Goal: Task Accomplishment & Management: Manage account settings

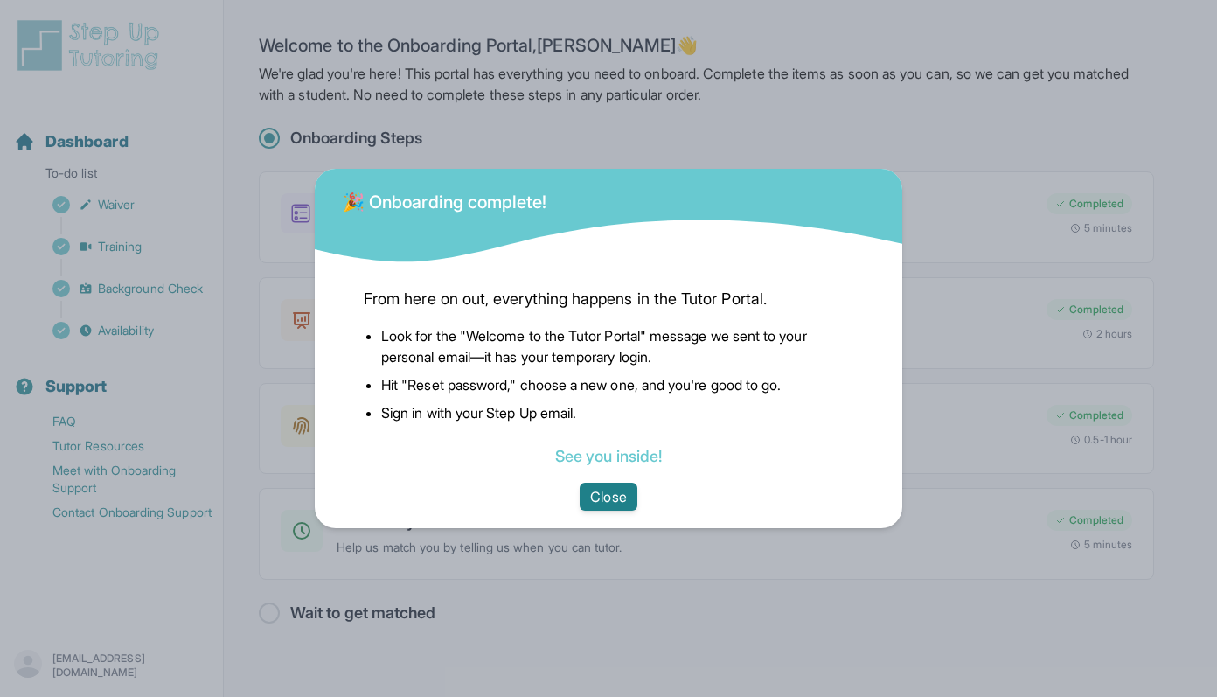
click at [589, 488] on button "Close" at bounding box center [608, 497] width 57 height 28
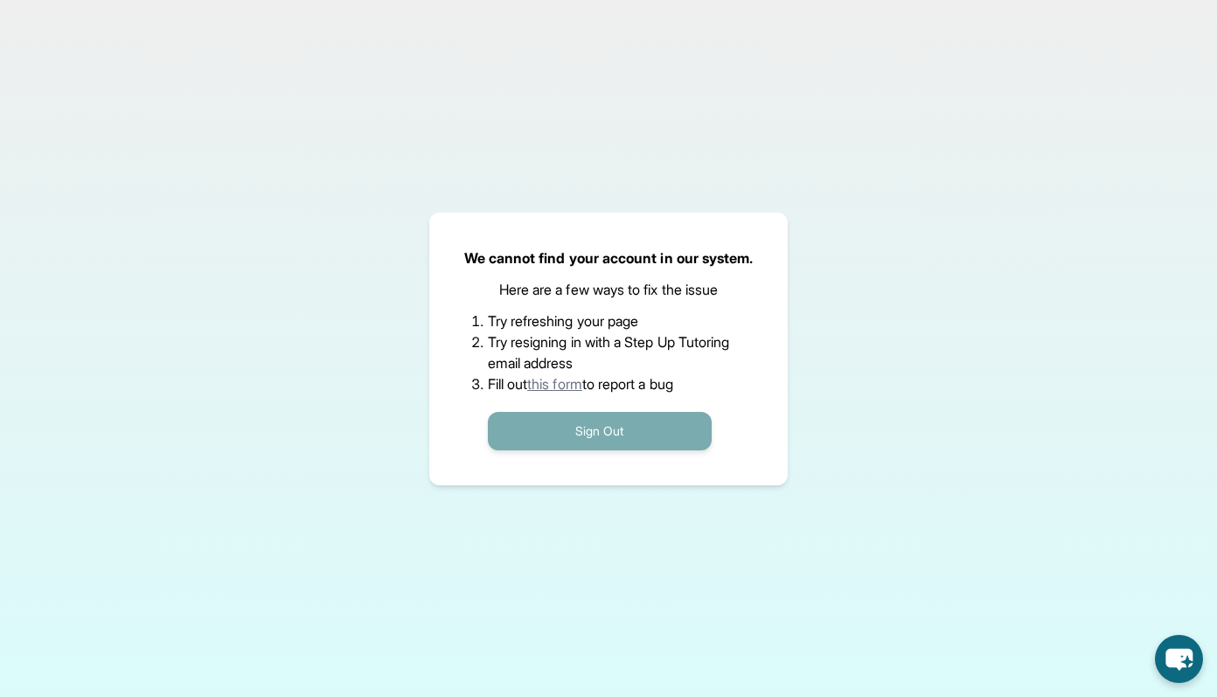
click at [536, 440] on button "Sign Out" at bounding box center [600, 431] width 224 height 38
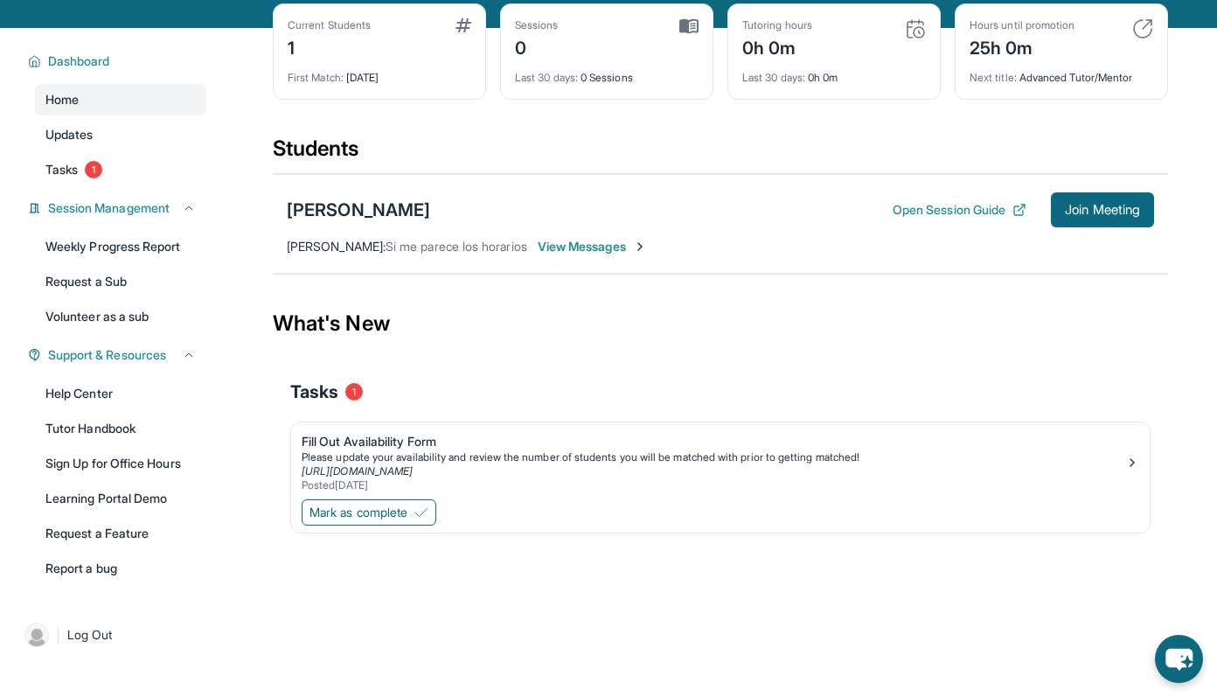
scroll to position [86, 0]
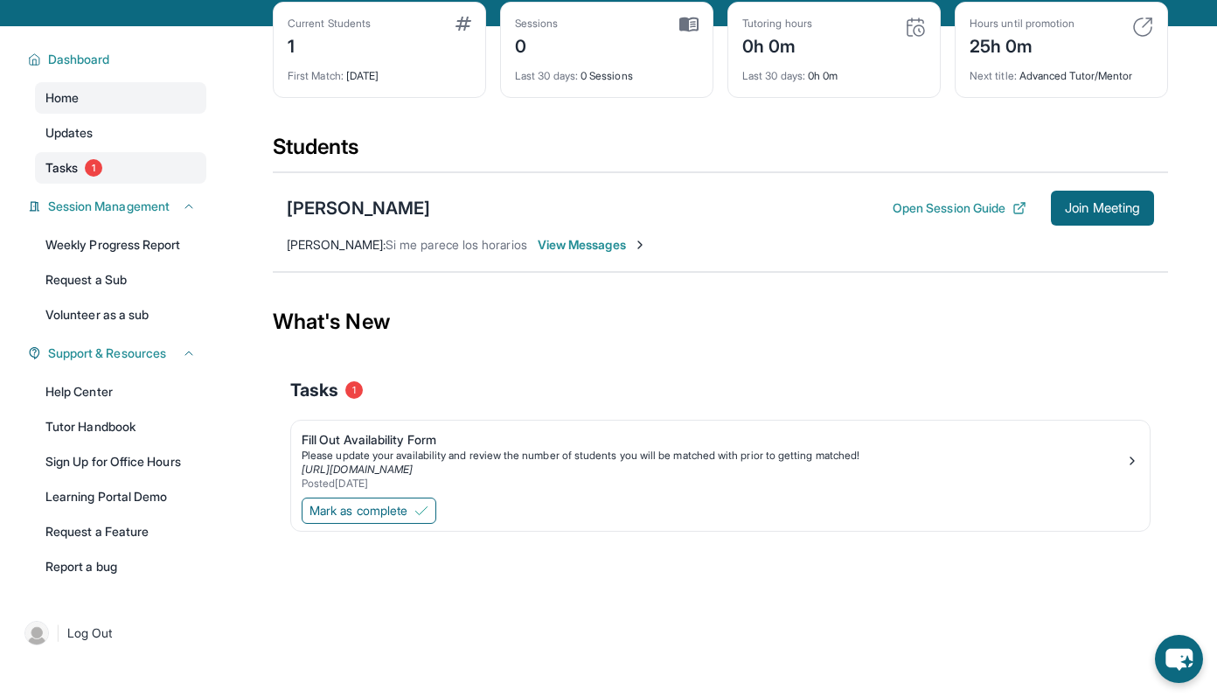
click at [62, 177] on span "Tasks" at bounding box center [61, 167] width 32 height 17
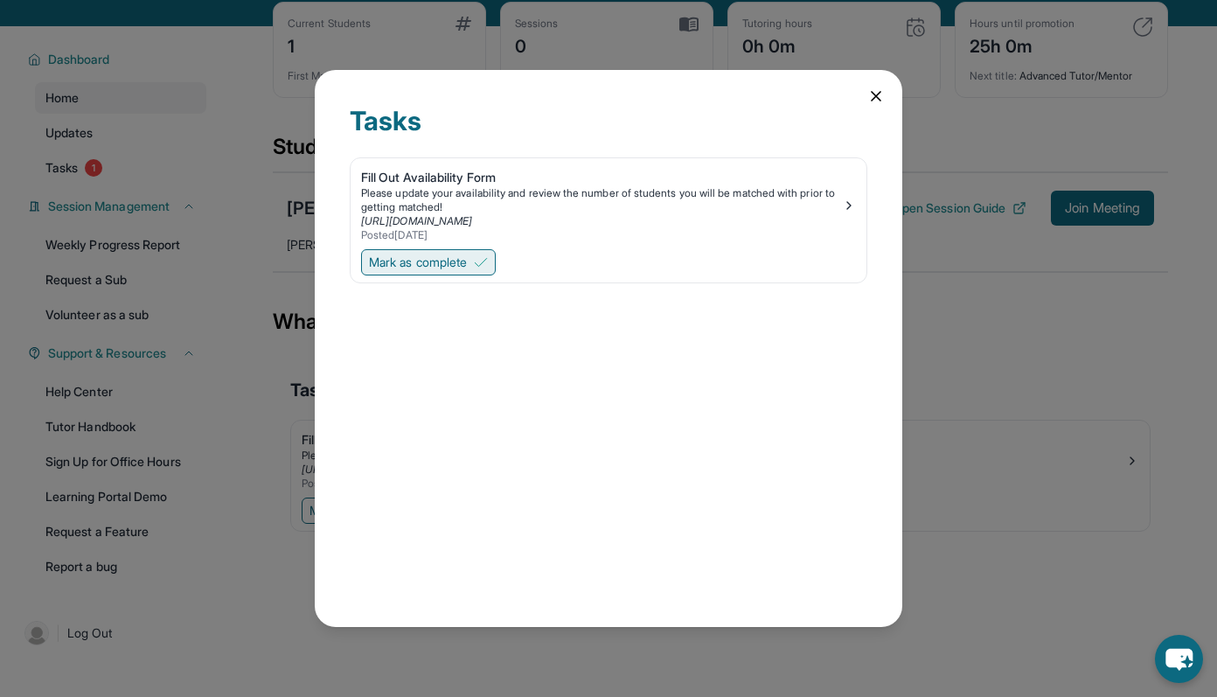
click at [426, 266] on span "Mark as complete" at bounding box center [418, 262] width 98 height 17
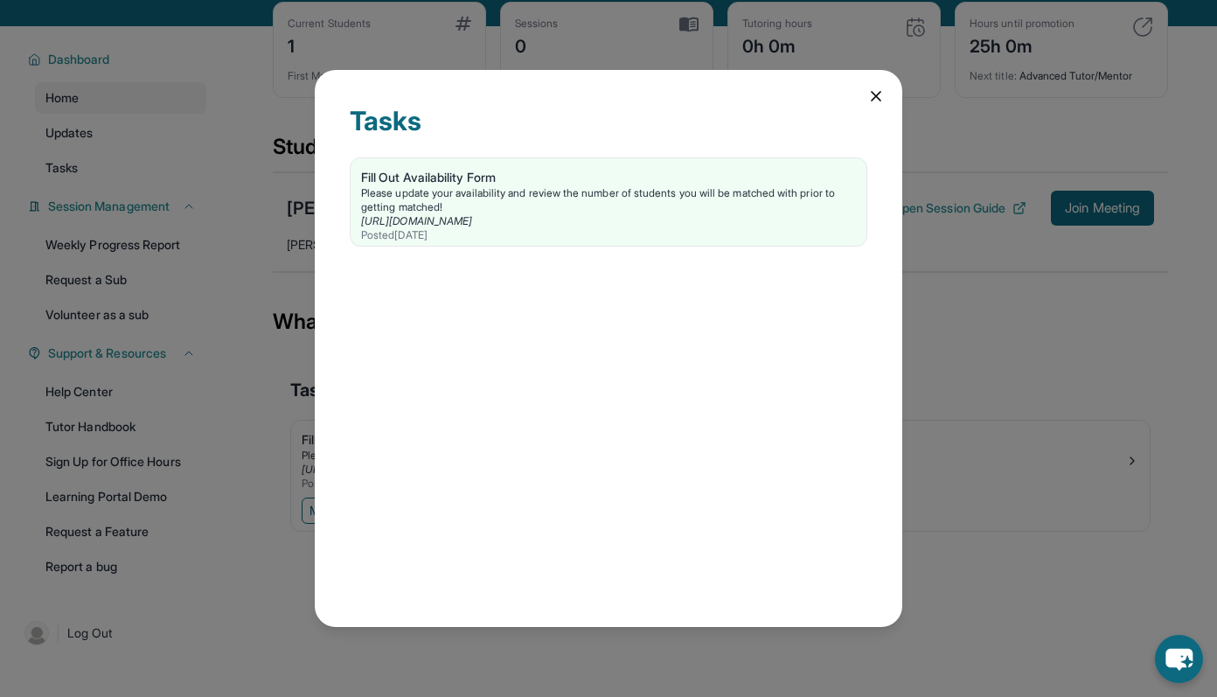
click at [872, 94] on icon at bounding box center [876, 96] width 9 height 9
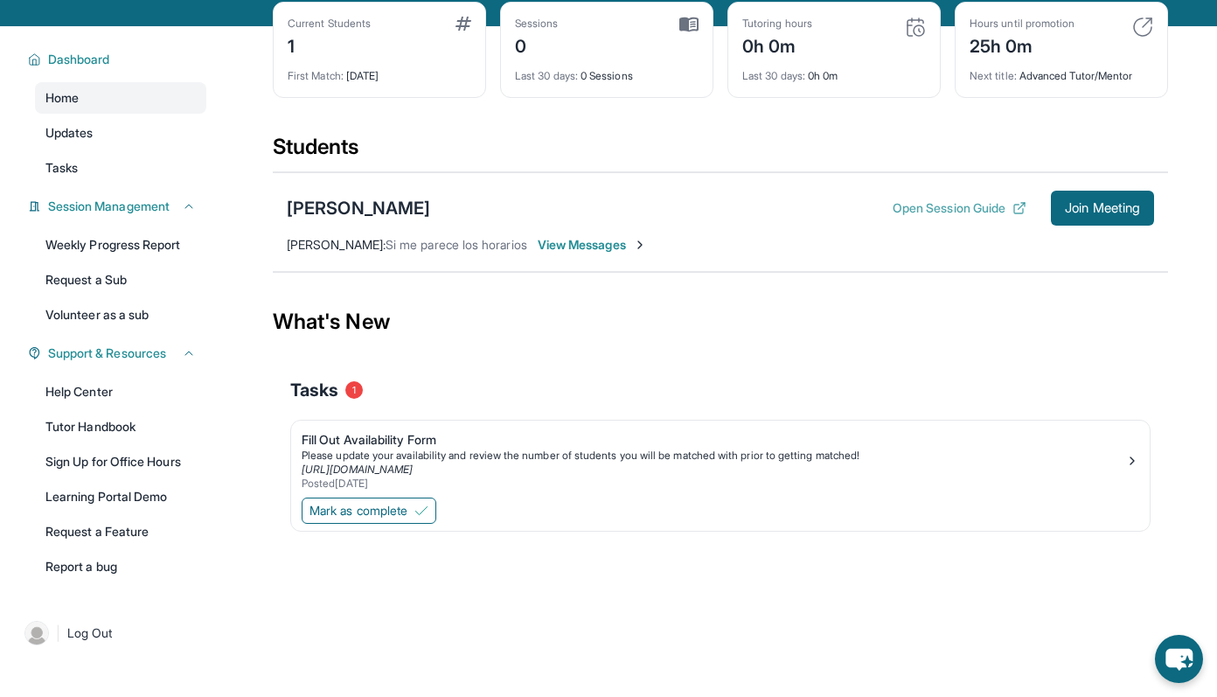
click at [916, 217] on button "Open Session Guide" at bounding box center [960, 207] width 134 height 17
click at [74, 142] on span "Updates" at bounding box center [69, 132] width 48 height 17
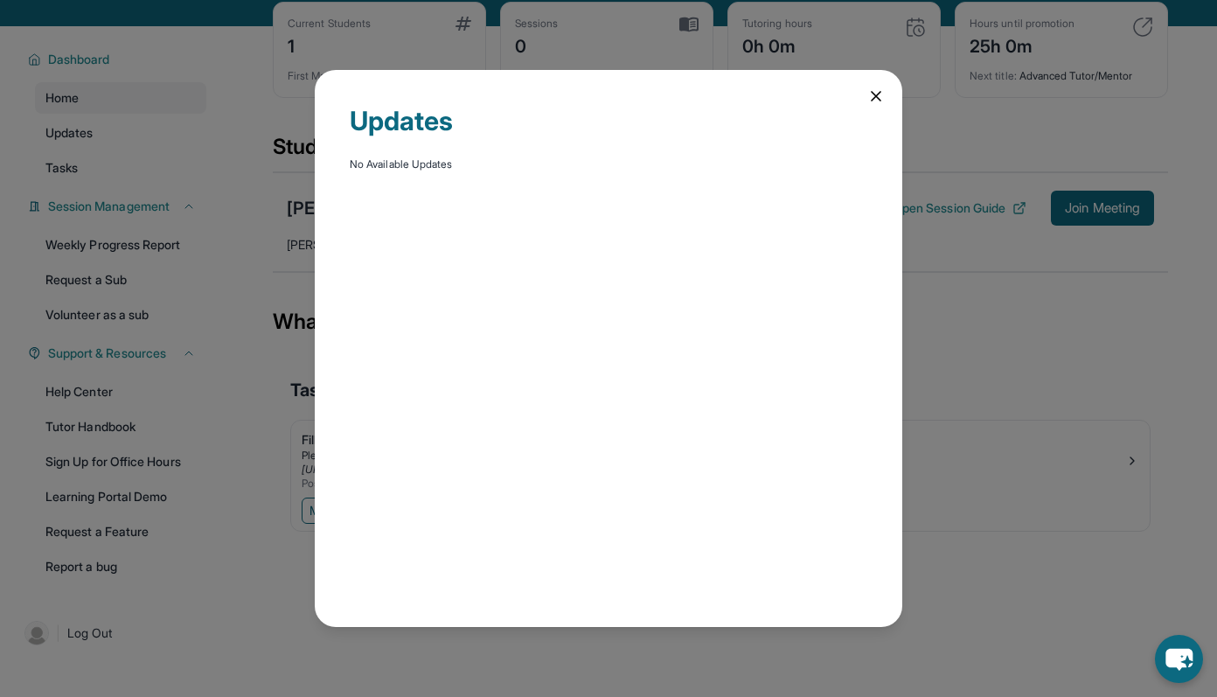
click at [886, 101] on div "Updates No Available Updates" at bounding box center [608, 349] width 587 height 558
click at [877, 97] on icon at bounding box center [875, 95] width 17 height 17
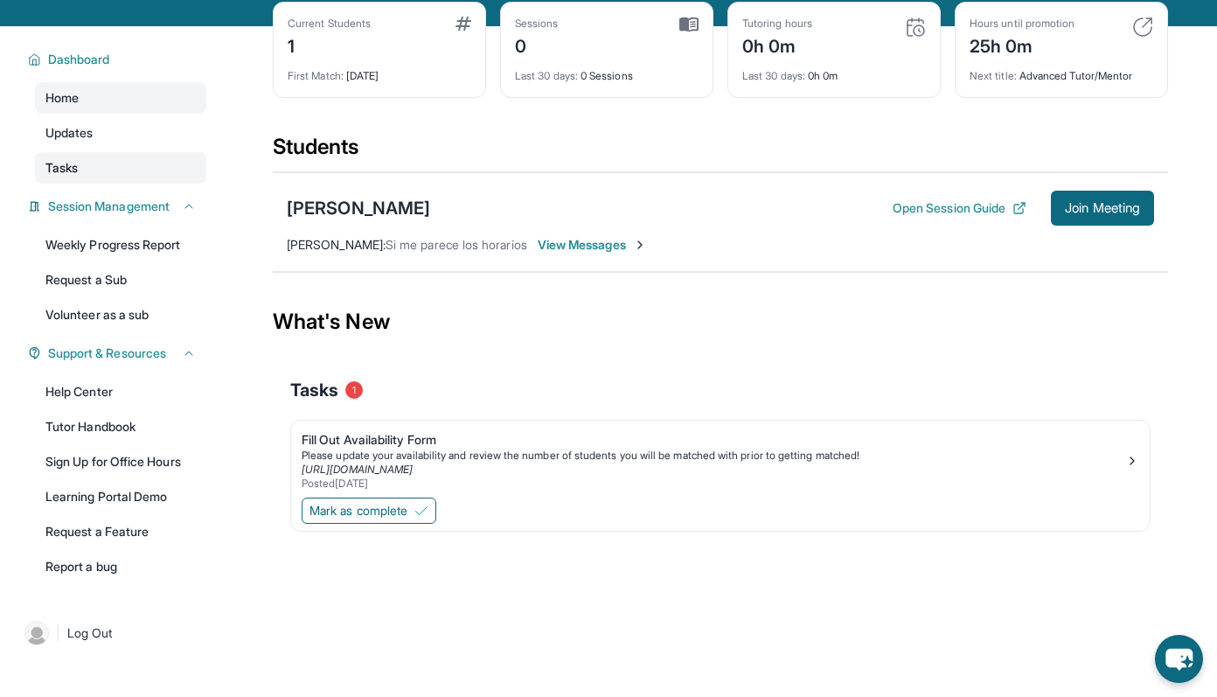
click at [115, 183] on link "Tasks" at bounding box center [120, 167] width 171 height 31
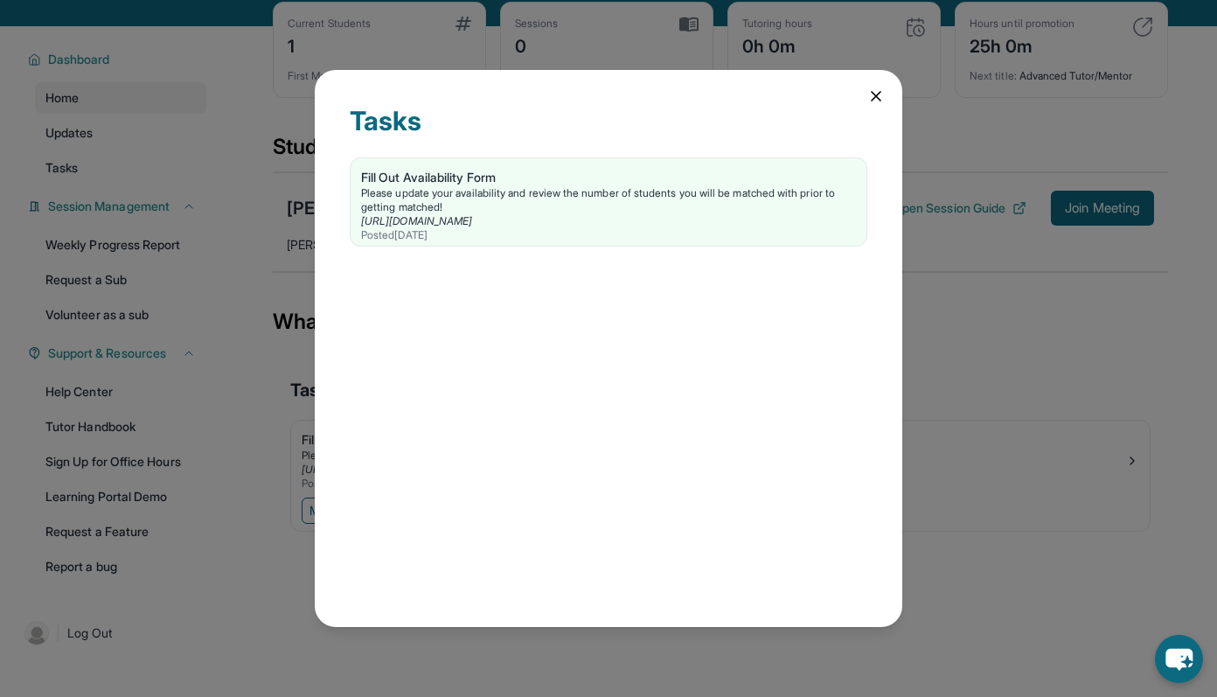
click at [888, 91] on div "Tasks Fill Out Availability Form Please update your availability and review the…" at bounding box center [608, 349] width 587 height 558
click at [870, 94] on icon at bounding box center [875, 95] width 17 height 17
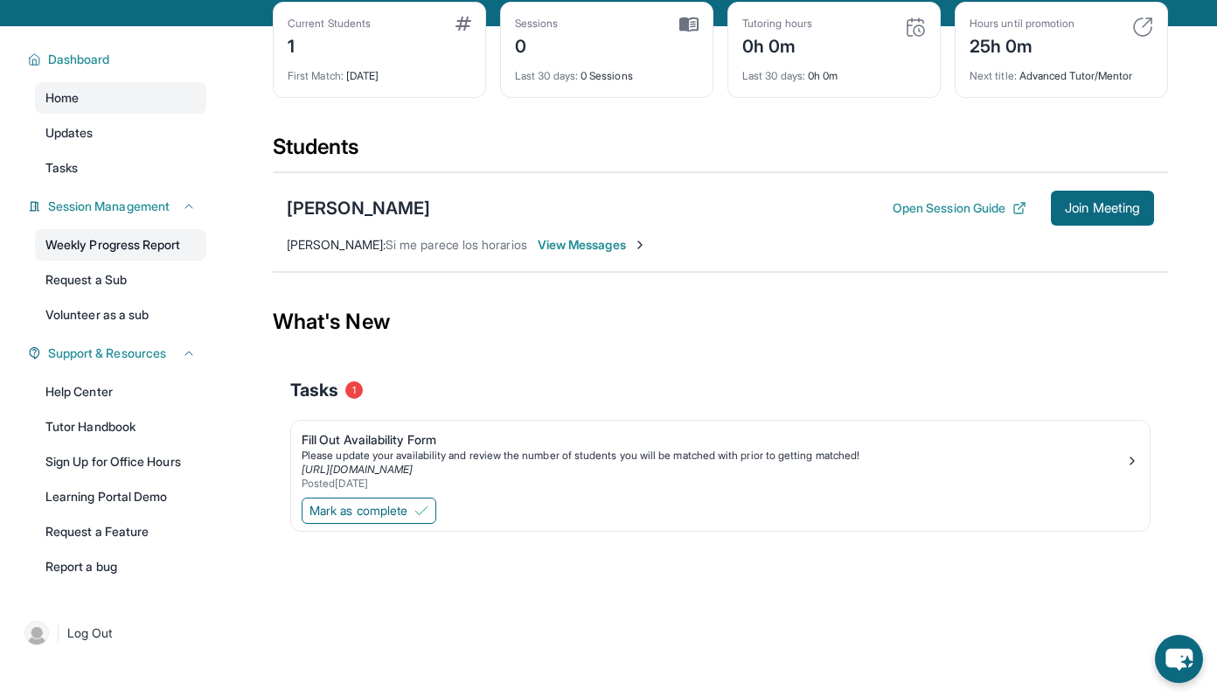
click at [156, 261] on link "Weekly Progress Report" at bounding box center [120, 244] width 171 height 31
